Goal: Information Seeking & Learning: Learn about a topic

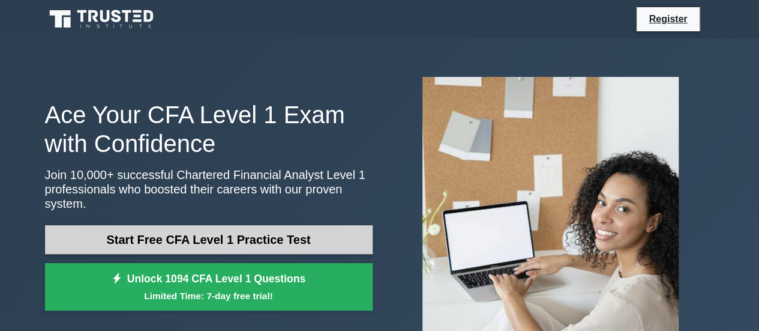
click at [195, 227] on link "Start Free CFA Level 1 Practice Test" at bounding box center [209, 239] width 328 height 29
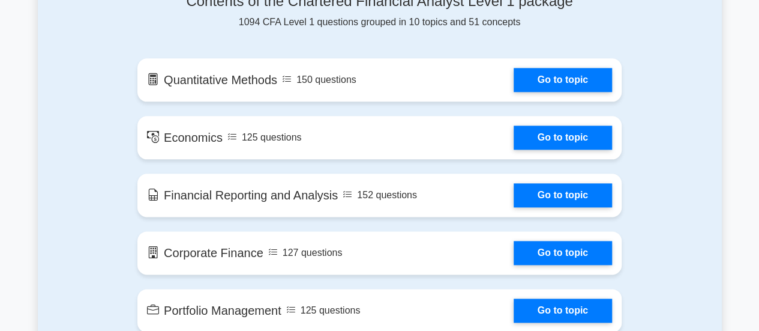
scroll to position [668, 0]
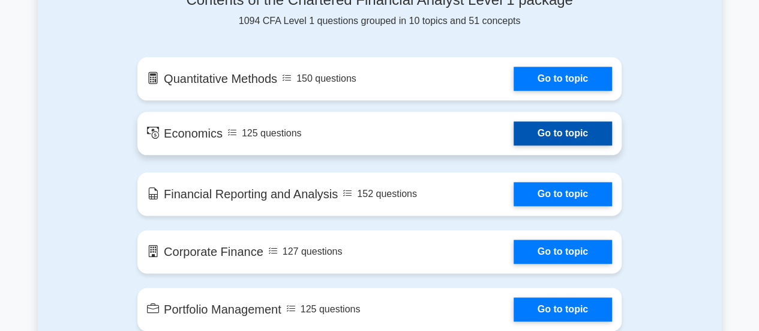
click at [534, 140] on link "Go to topic" at bounding box center [562, 133] width 98 height 24
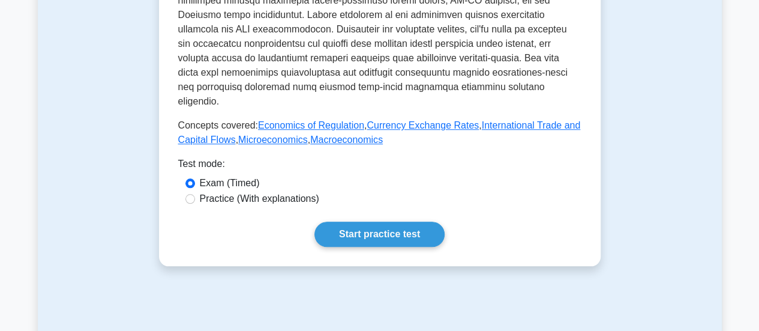
scroll to position [495, 0]
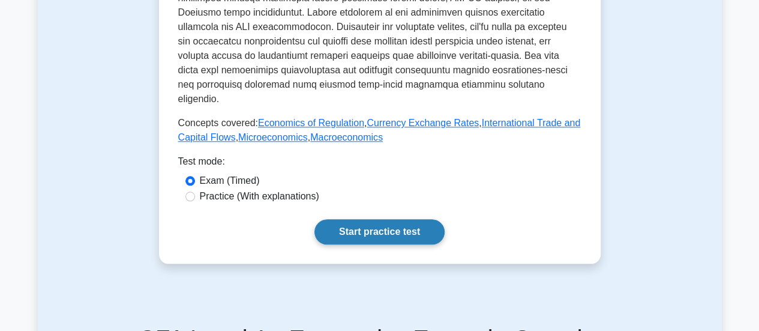
click at [403, 219] on link "Start practice test" at bounding box center [379, 231] width 130 height 25
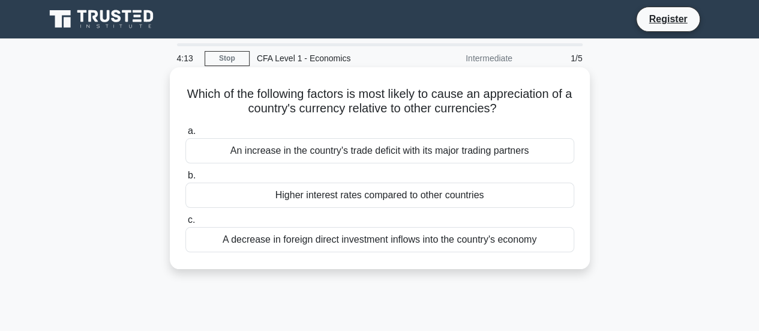
click at [365, 238] on div "A decrease in foreign direct investment inflows into the country's economy" at bounding box center [379, 239] width 389 height 25
click at [185, 224] on input "c. A decrease in foreign direct investment inflows into the country's economy" at bounding box center [185, 220] width 0 height 8
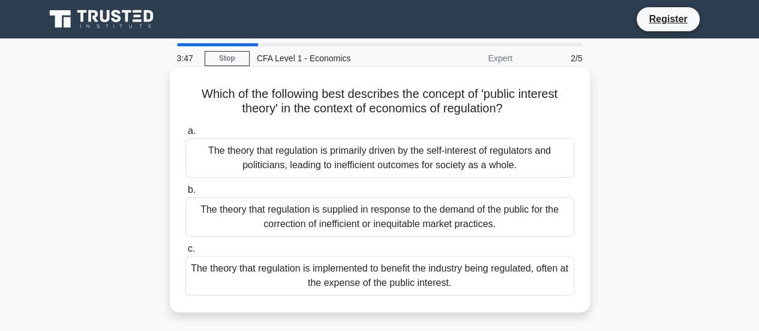
click at [293, 281] on div "The theory that regulation is implemented to benefit the industry being regulat…" at bounding box center [379, 276] width 389 height 40
click at [185, 253] on input "c. The theory that regulation is implemented to benefit the industry being regu…" at bounding box center [185, 249] width 0 height 8
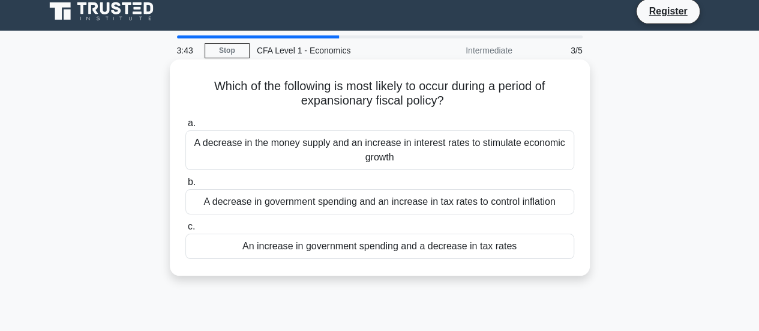
scroll to position [7, 0]
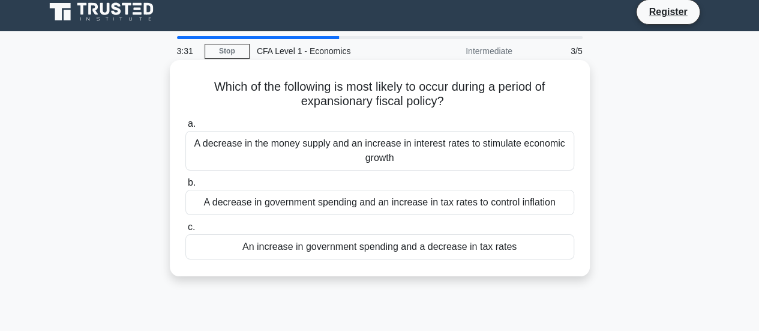
click at [402, 158] on div "A decrease in the money supply and an increase in interest rates to stimulate e…" at bounding box center [379, 151] width 389 height 40
click at [185, 128] on input "a. A decrease in the money supply and an increase in interest rates to stimulat…" at bounding box center [185, 124] width 0 height 8
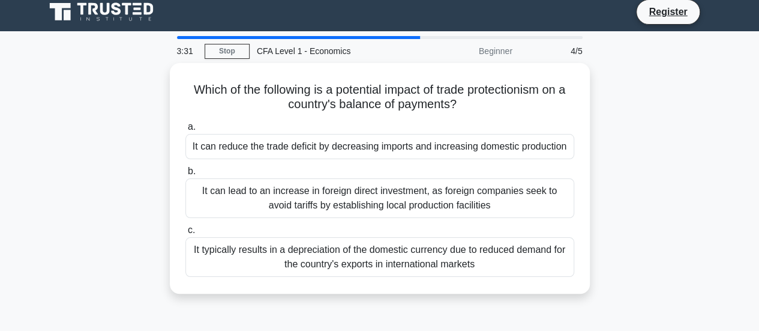
scroll to position [0, 0]
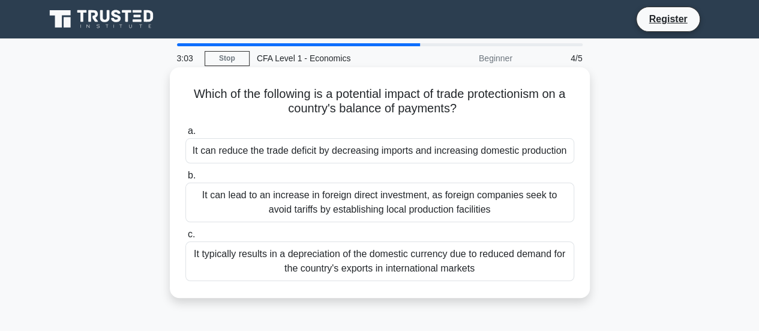
click at [383, 151] on div "It can reduce the trade deficit by decreasing imports and increasing domestic p…" at bounding box center [379, 150] width 389 height 25
click at [185, 135] on input "a. It can reduce the trade deficit by decreasing imports and increasing domesti…" at bounding box center [185, 131] width 0 height 8
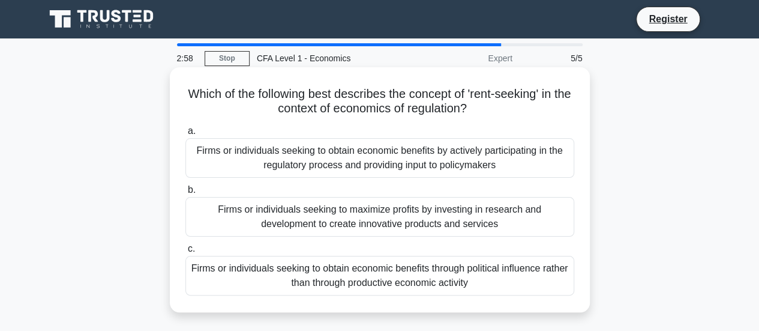
click at [355, 226] on div "Firms or individuals seeking to maximize profits by investing in research and d…" at bounding box center [379, 217] width 389 height 40
click at [185, 194] on input "b. Firms or individuals seeking to maximize profits by investing in research an…" at bounding box center [185, 190] width 0 height 8
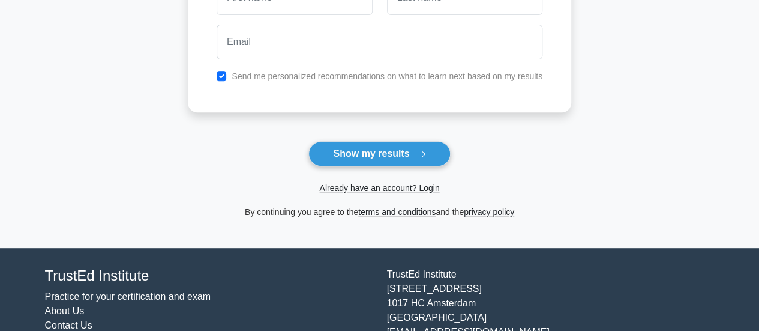
scroll to position [100, 0]
